Goal: Information Seeking & Learning: Learn about a topic

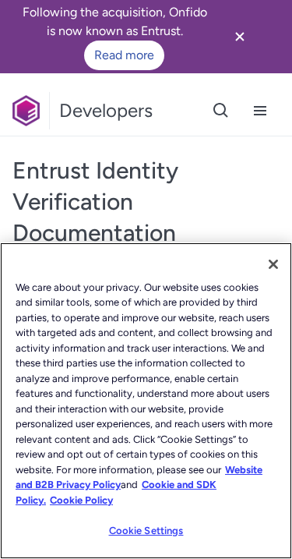
click at [267, 281] on button "Close" at bounding box center [273, 264] width 34 height 34
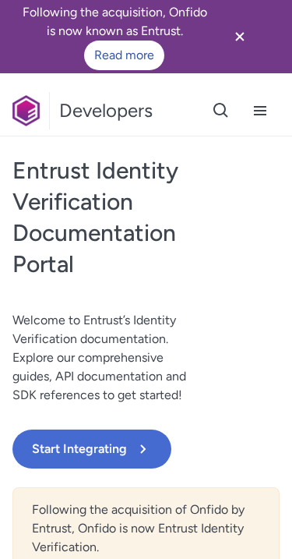
click at [186, 370] on p "Welcome to Entrust’s Identity Verification documentation. Explore our comprehen…" at bounding box center [105, 358] width 187 height 94
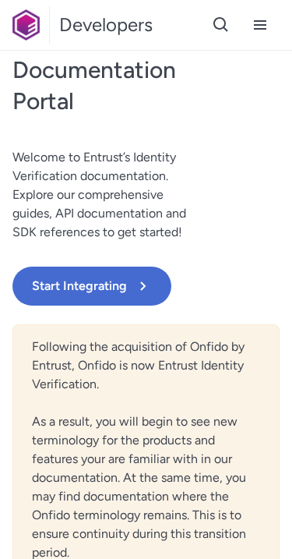
scroll to position [377, 0]
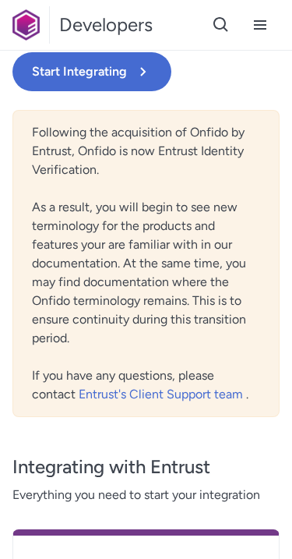
click at [148, 88] on button "Start Integrating" at bounding box center [91, 71] width 159 height 39
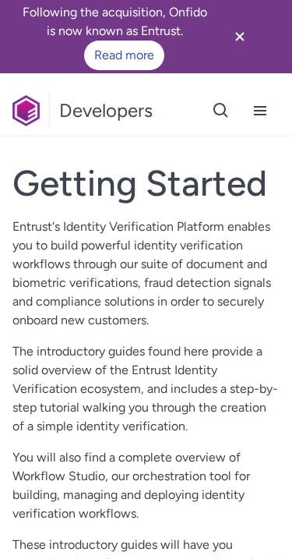
click at [256, 115] on icon "Open navigation menu button" at bounding box center [260, 110] width 12 height 9
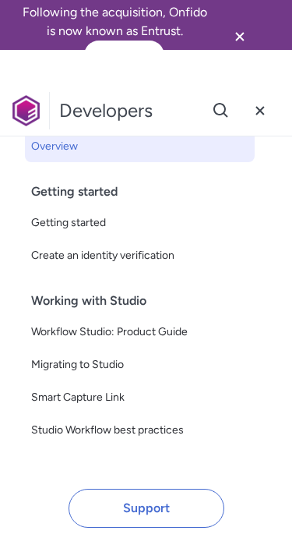
click at [104, 211] on link "Getting started" at bounding box center [140, 222] width 230 height 31
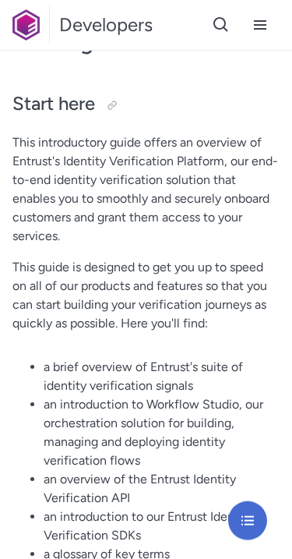
scroll to position [309, 0]
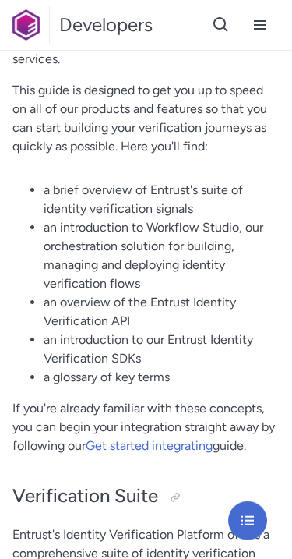
click at [253, 305] on li "an overview of the Entrust Identity Verification API" at bounding box center [162, 311] width 236 height 37
click at [253, 304] on li "an overview of the Entrust Identity Verification API" at bounding box center [162, 311] width 236 height 37
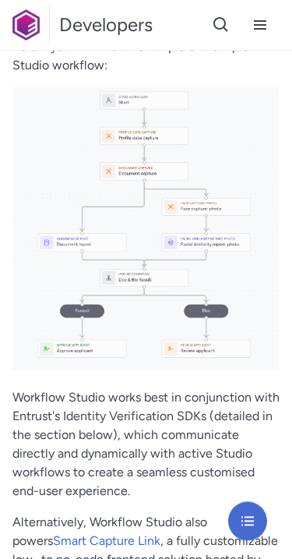
scroll to position [3593, 0]
